Goal: Transaction & Acquisition: Obtain resource

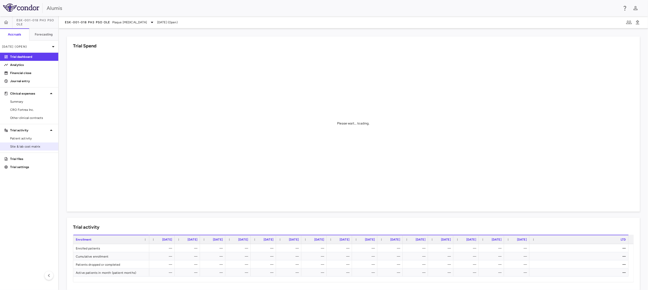
click at [29, 147] on span "Site & lab cost matrix" at bounding box center [32, 146] width 44 height 5
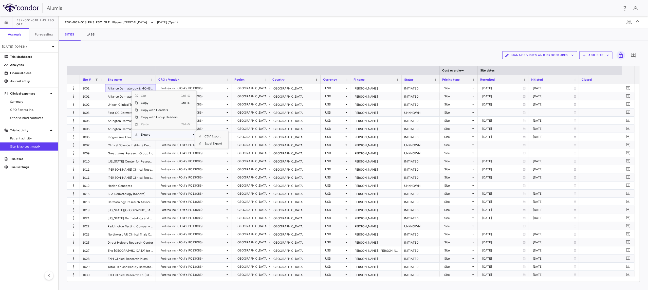
click at [160, 135] on span "Export" at bounding box center [159, 134] width 43 height 7
click at [216, 145] on span "Excel Export" at bounding box center [214, 143] width 24 height 7
